Goal: Find contact information: Find contact information

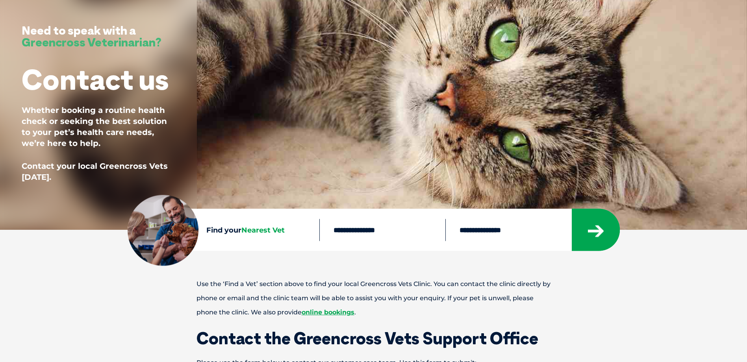
scroll to position [118, 0]
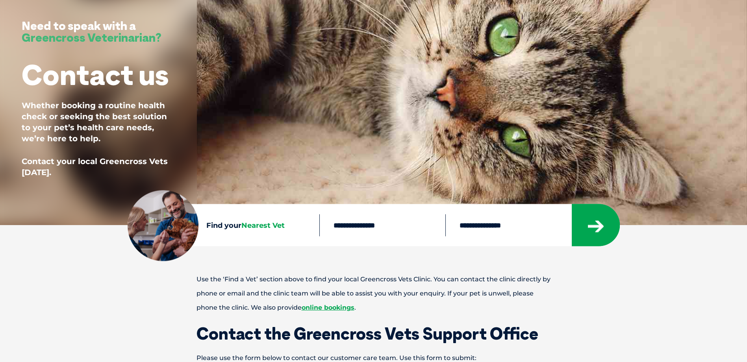
click at [394, 236] on input "text" at bounding box center [383, 225] width 126 height 22
type input "****"
click at [572, 204] on button "submit" at bounding box center [596, 225] width 48 height 42
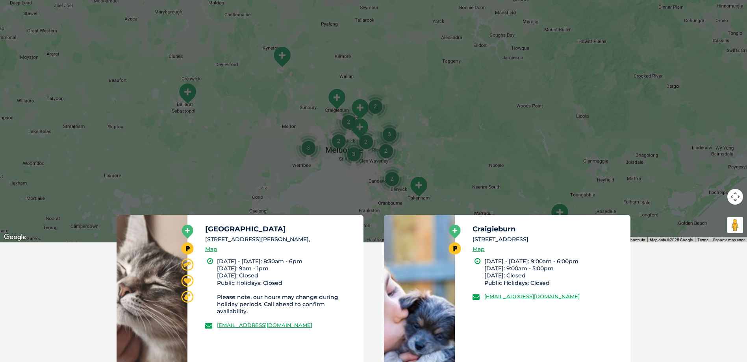
scroll to position [260, 0]
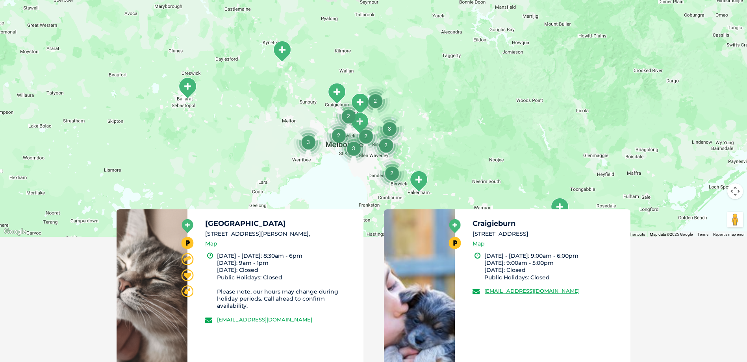
drag, startPoint x: 608, startPoint y: 291, endPoint x: 483, endPoint y: 290, distance: 125.7
click at [483, 290] on li "greencross.craigieburn@greencrossvet.com.au" at bounding box center [548, 291] width 151 height 8
drag, startPoint x: 483, startPoint y: 290, endPoint x: 494, endPoint y: 290, distance: 11.0
copy link "greencross.craigieburn@greencrossvet.com.au"
